Goal: Use online tool/utility: Utilize a website feature to perform a specific function

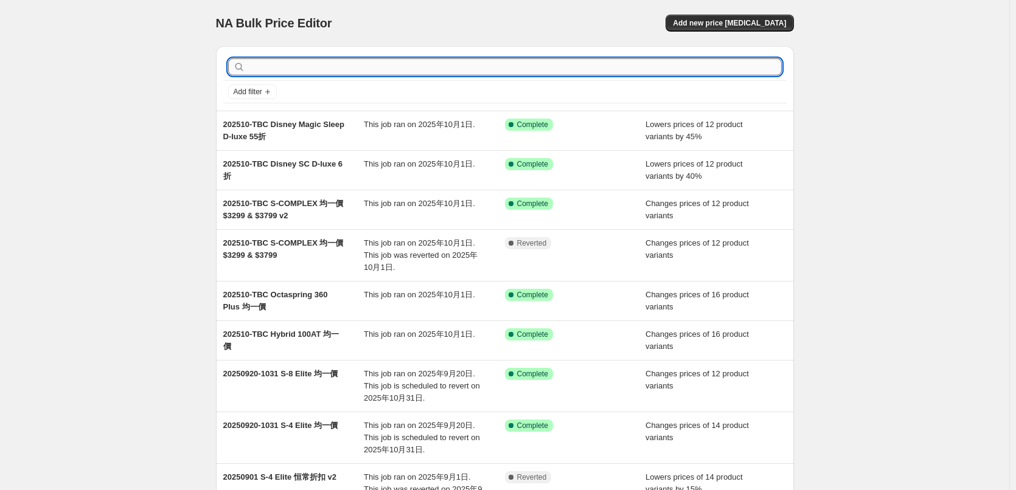
click at [273, 71] on input "text" at bounding box center [515, 66] width 534 height 17
paste input "[PHONE_NUMBER]"
type input "[PHONE_NUMBER]"
click at [254, 68] on input "[PHONE_NUMBER]" at bounding box center [504, 66] width 512 height 17
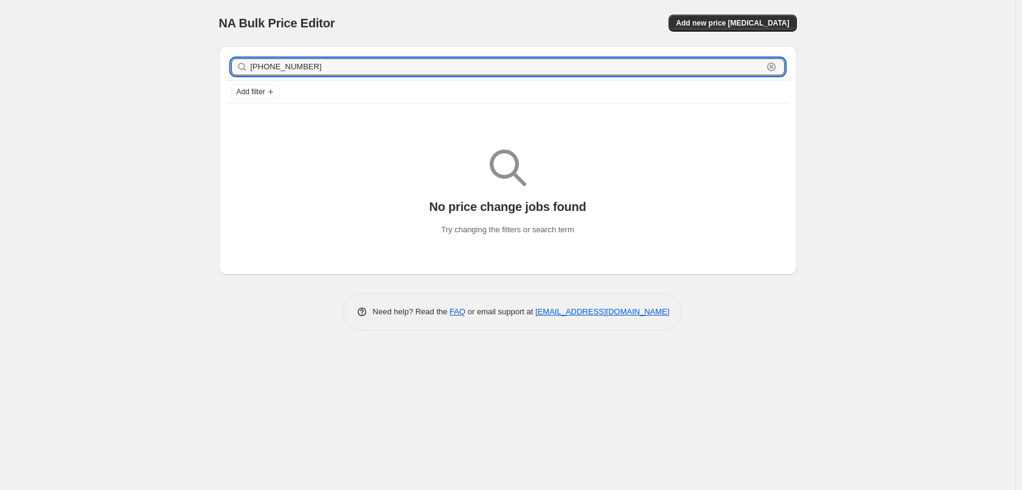
drag, startPoint x: 332, startPoint y: 66, endPoint x: 92, endPoint y: 63, distance: 240.4
click at [90, 63] on div "NA Bulk Price Editor. This page is ready NA Bulk Price Editor Add new price cha…" at bounding box center [508, 245] width 1016 height 490
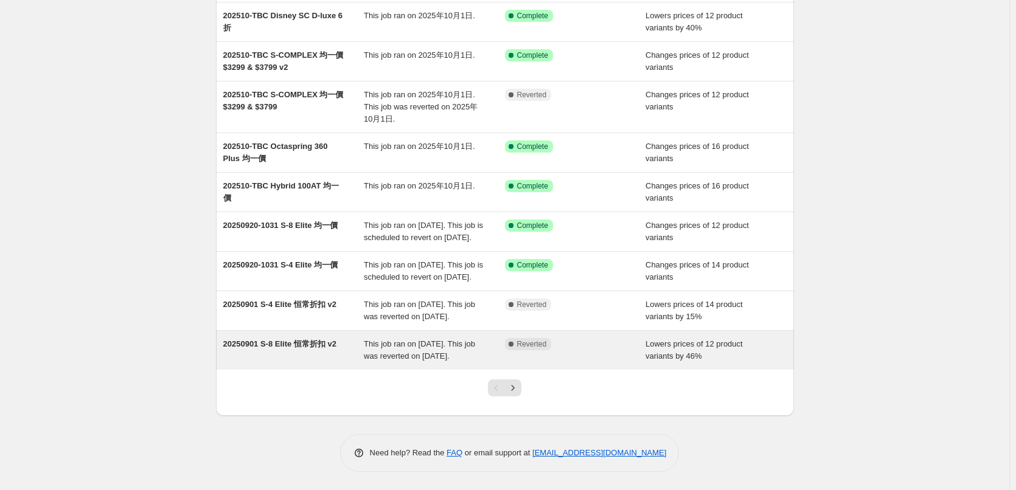
scroll to position [197, 0]
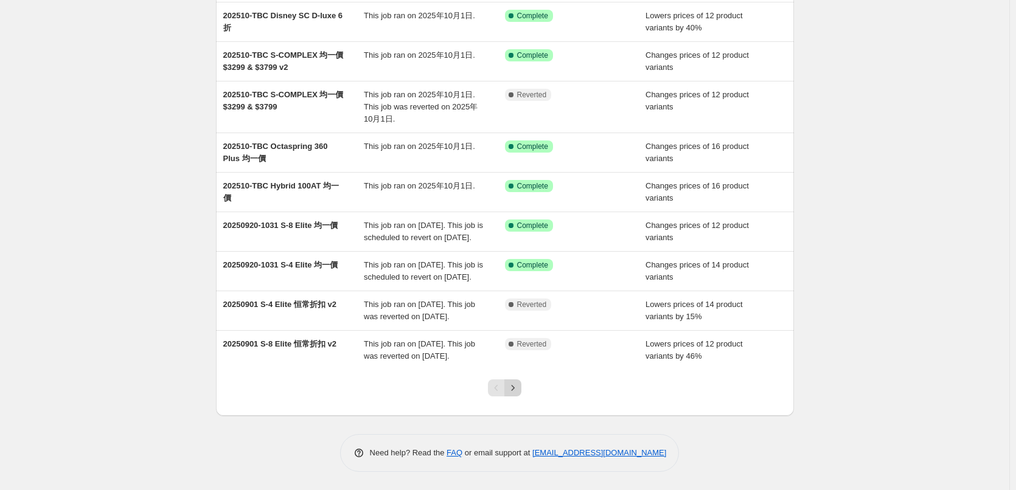
click at [514, 385] on icon "Next" at bounding box center [513, 388] width 12 height 12
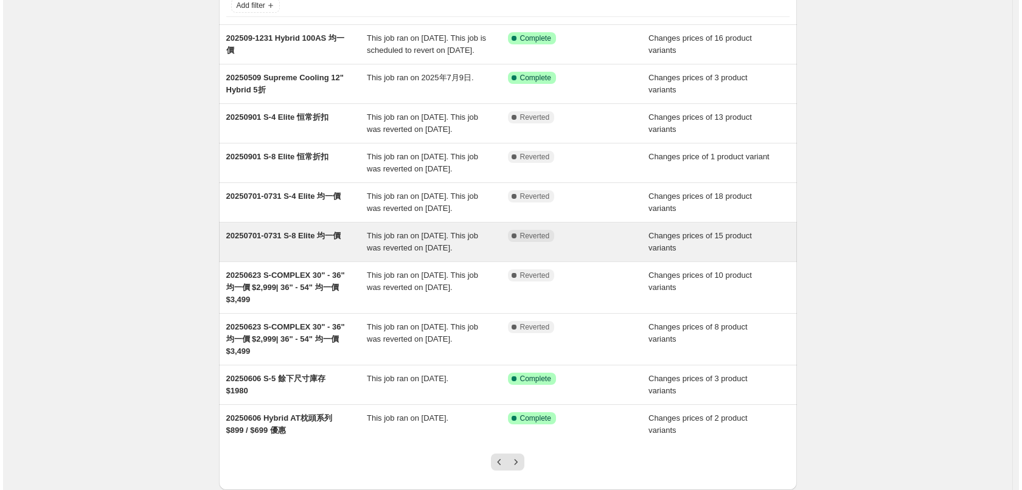
scroll to position [0, 0]
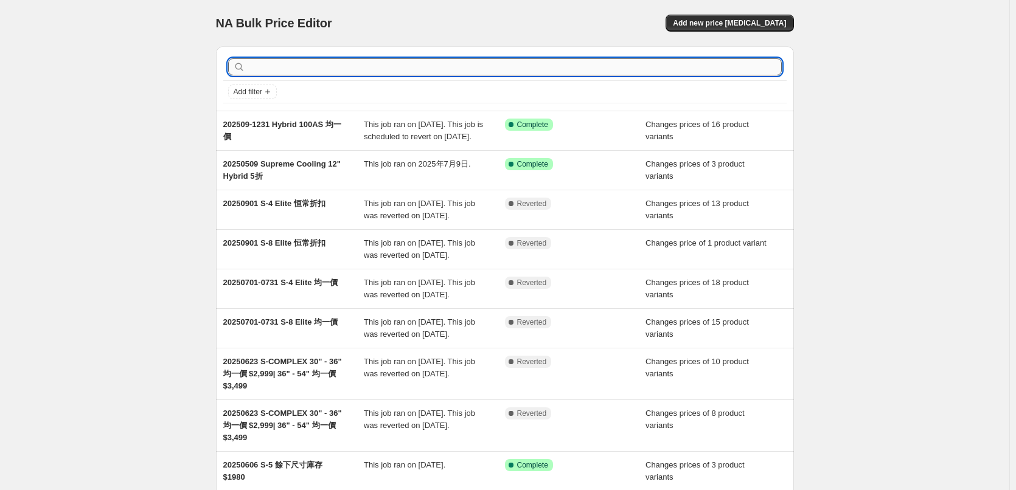
click at [434, 66] on input "text" at bounding box center [515, 66] width 534 height 17
paste input "枕"
paste input "頭"
type input "枕頭"
